Goal: Task Accomplishment & Management: Manage account settings

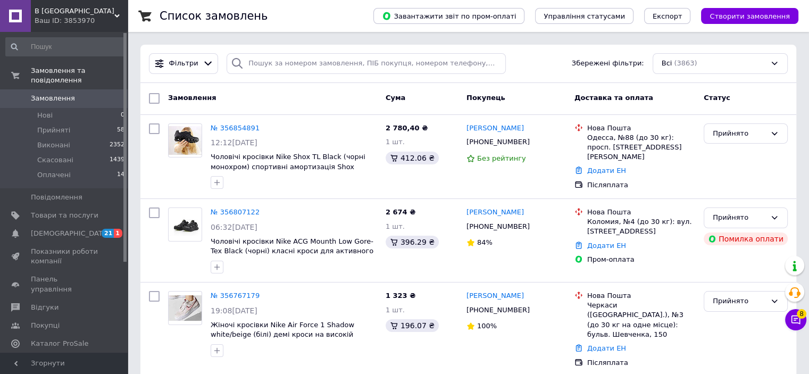
click at [238, 209] on link "№ 356807122" at bounding box center [235, 212] width 49 height 8
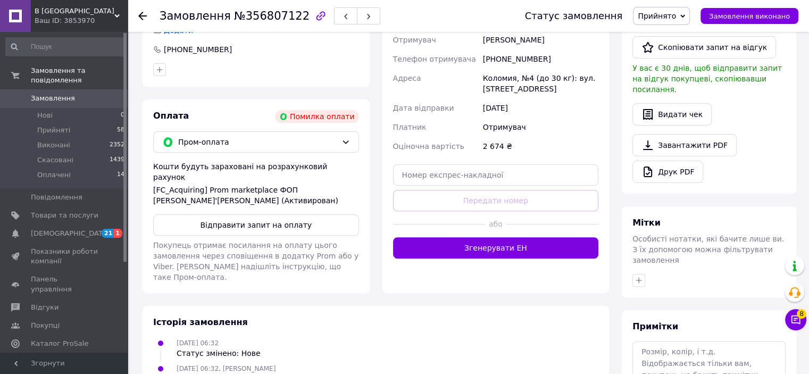
scroll to position [387, 0]
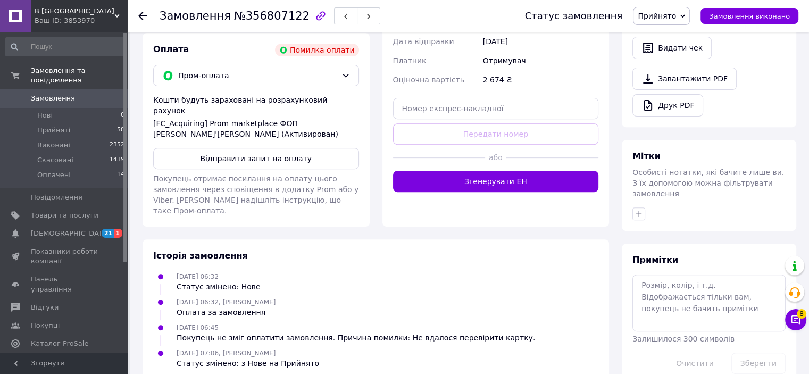
click at [85, 94] on span "Замовлення" at bounding box center [65, 99] width 68 height 10
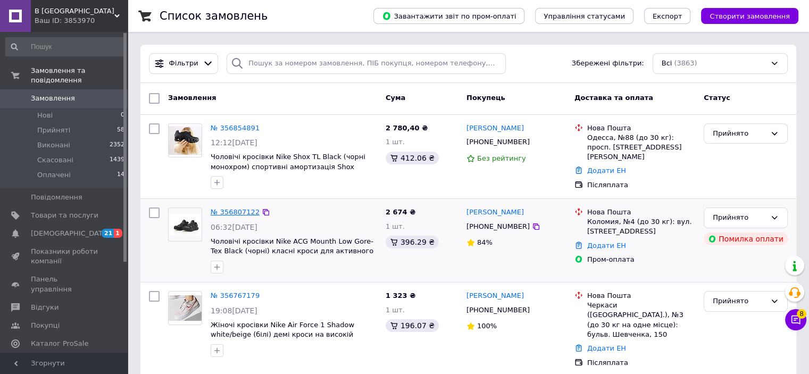
click at [229, 210] on link "№ 356807122" at bounding box center [235, 212] width 49 height 8
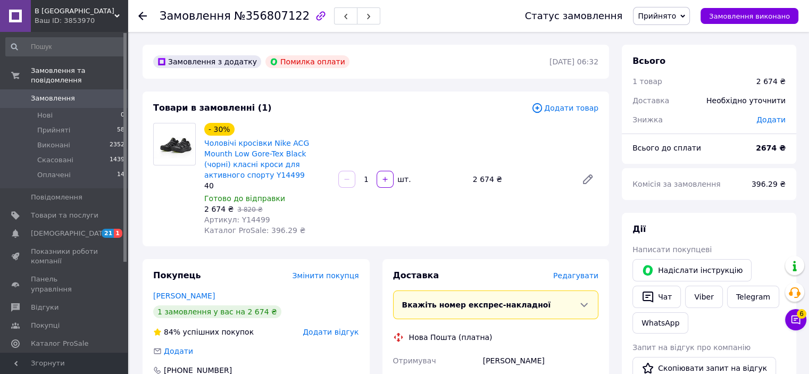
click at [93, 0] on div "В Тапке Ваш ID: 3853970" at bounding box center [79, 16] width 97 height 32
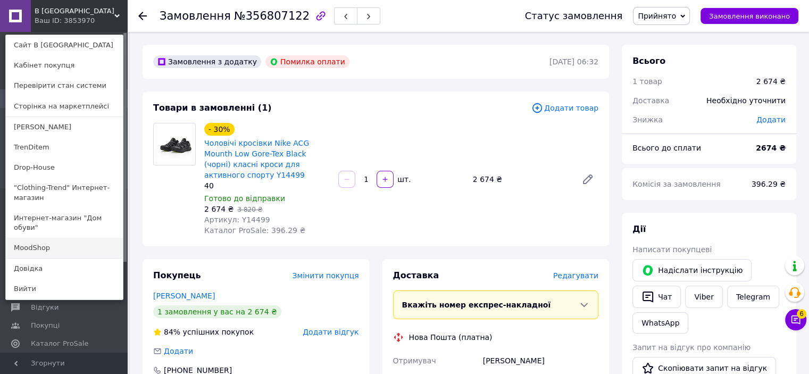
click at [41, 238] on link "MoodShop" at bounding box center [64, 248] width 117 height 20
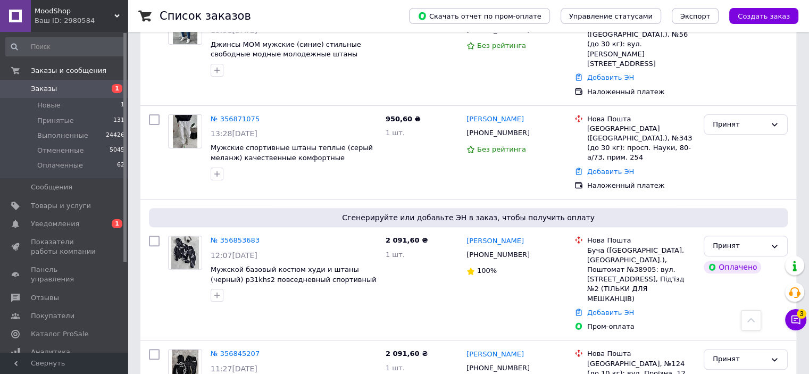
scroll to position [319, 0]
click at [247, 236] on link "№ 356853683" at bounding box center [235, 240] width 49 height 8
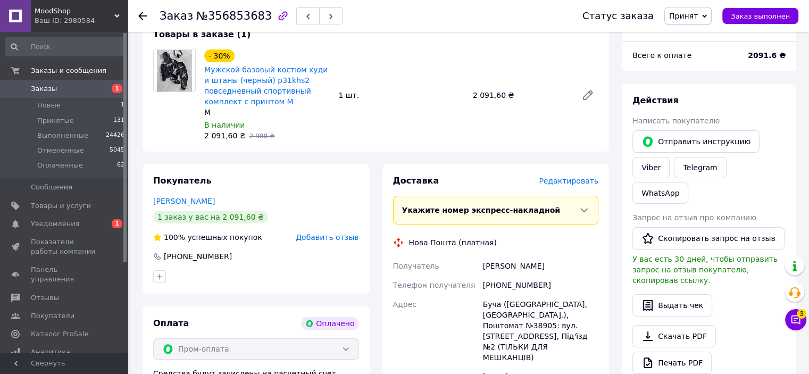
scroll to position [213, 0]
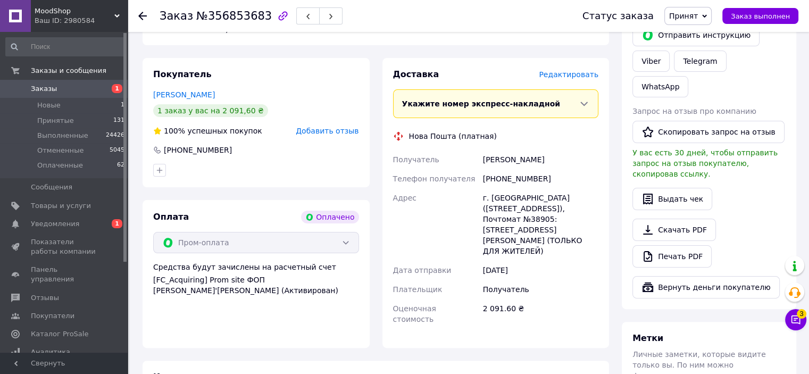
click at [498, 159] on div "Шевченко Світлана" at bounding box center [541, 159] width 120 height 19
copy div "Шевченко Світлана"
click at [517, 188] on div "+380636396896" at bounding box center [541, 178] width 120 height 19
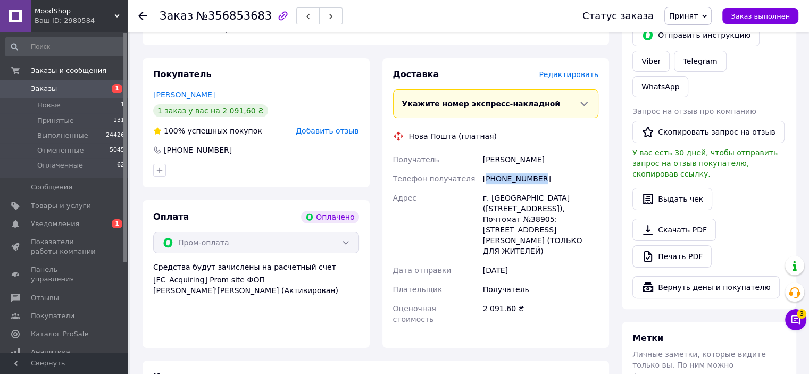
click at [517, 188] on div "+380636396896" at bounding box center [541, 178] width 120 height 19
copy div "380636396896"
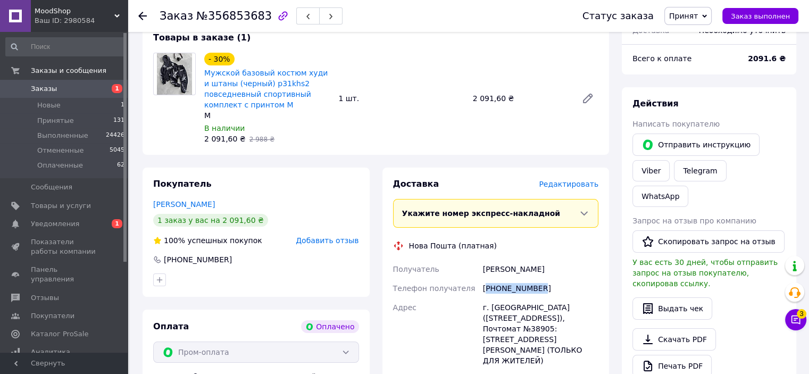
scroll to position [0, 0]
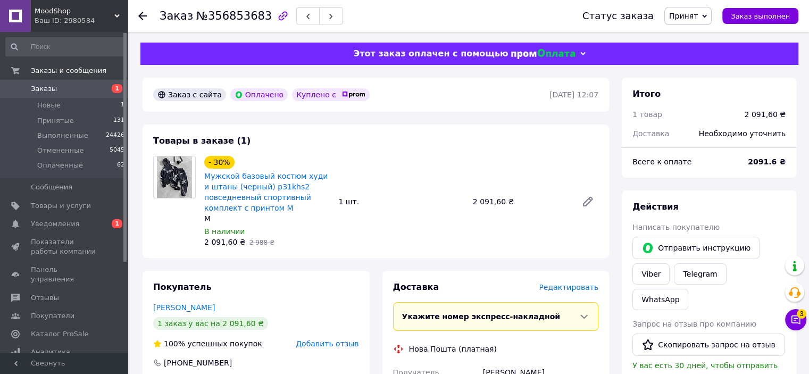
click at [96, 85] on span "Заказы" at bounding box center [65, 89] width 68 height 10
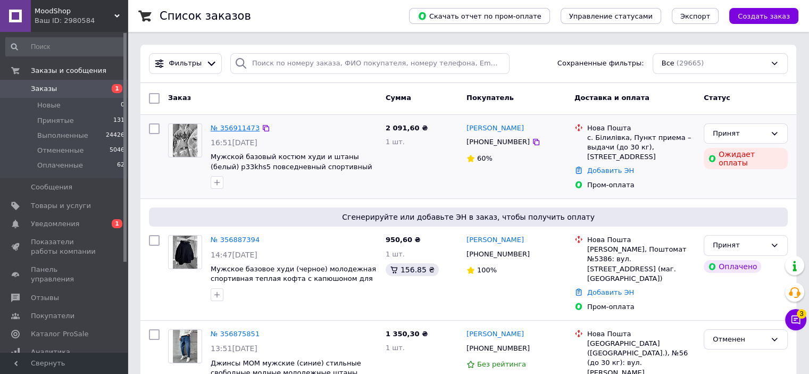
click at [238, 125] on link "№ 356911473" at bounding box center [235, 128] width 49 height 8
